Goal: Information Seeking & Learning: Find specific fact

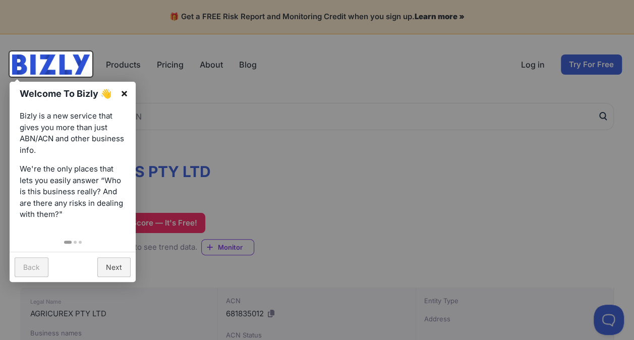
click at [127, 89] on link "×" at bounding box center [124, 93] width 23 height 23
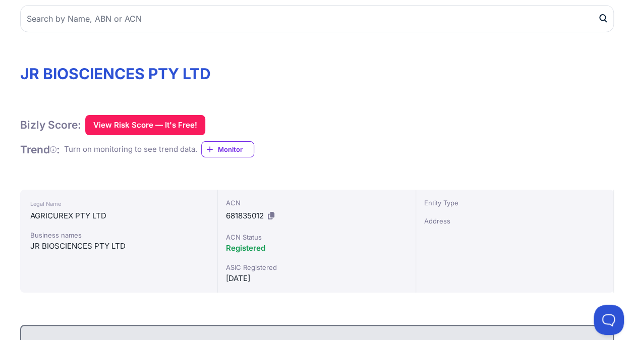
scroll to position [101, 0]
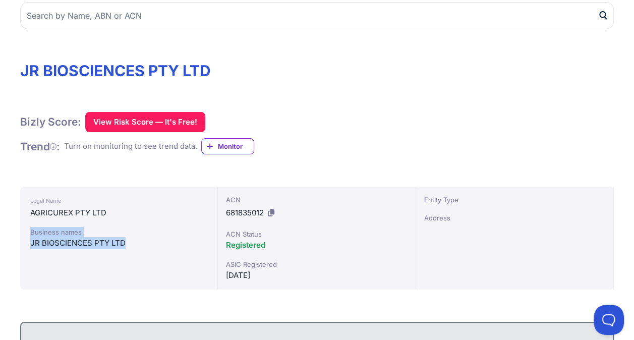
drag, startPoint x: 126, startPoint y: 243, endPoint x: 18, endPoint y: 229, distance: 108.7
drag, startPoint x: 18, startPoint y: 229, endPoint x: 61, endPoint y: 235, distance: 43.3
copy div "Business names JR BIOSCIENCES PTY LTD"
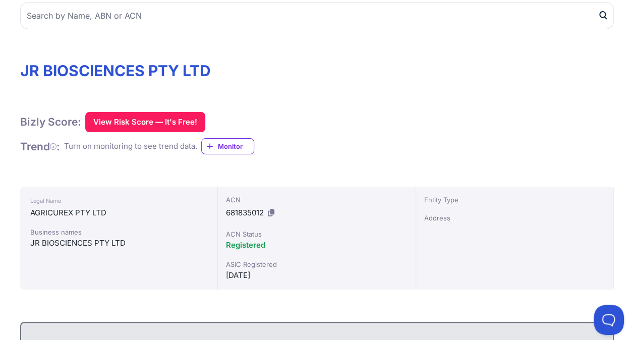
click at [49, 240] on div "JR BIOSCIENCES PTY LTD" at bounding box center [118, 243] width 177 height 12
drag, startPoint x: 124, startPoint y: 242, endPoint x: 28, endPoint y: 238, distance: 96.4
click at [28, 238] on div "Legal Name AGRICUREX PTY LTD Business names JR BIOSCIENCES PTY LTD" at bounding box center [119, 238] width 198 height 103
drag, startPoint x: 28, startPoint y: 238, endPoint x: 46, endPoint y: 239, distance: 18.7
copy div "JR BIOSCIENCES PTY LTD"
